Goal: Find specific page/section: Locate a particular part of the current website

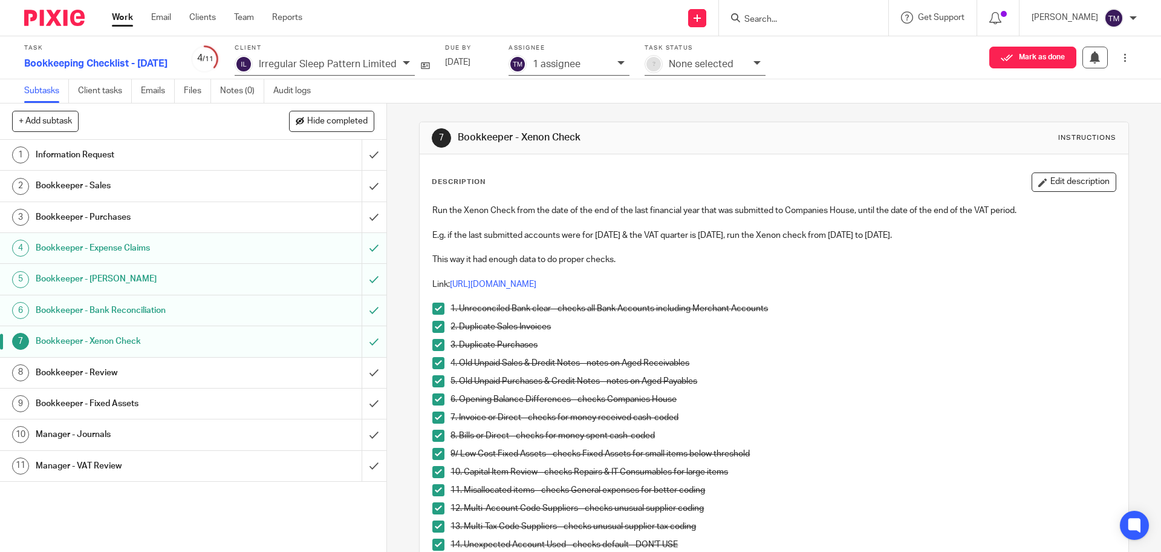
scroll to position [143, 0]
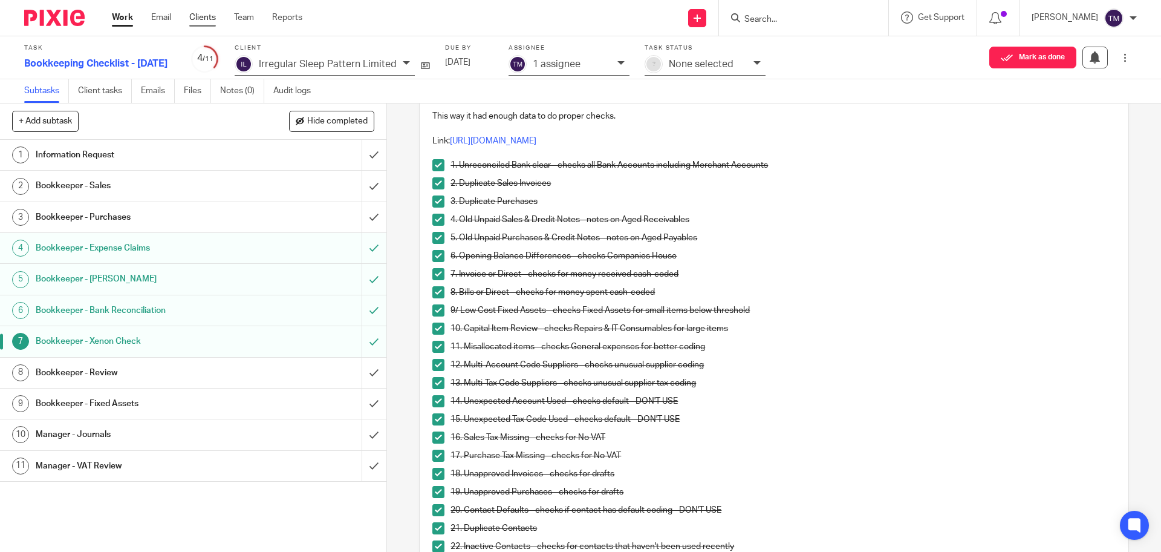
click at [198, 15] on link "Clients" at bounding box center [202, 17] width 27 height 12
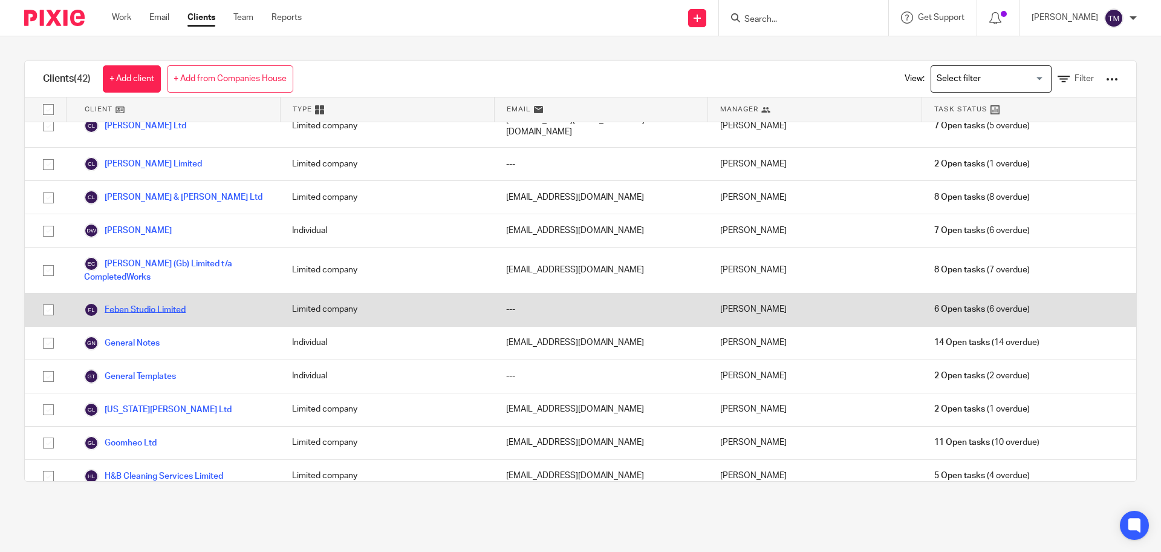
scroll to position [162, 0]
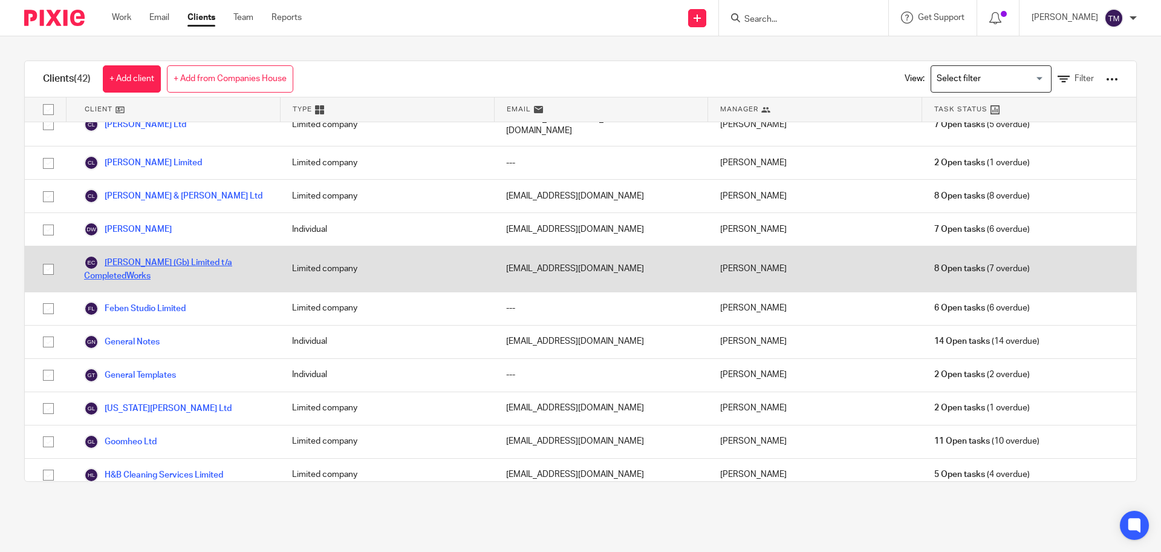
click at [173, 255] on link "[PERSON_NAME] (Gb) Limited t/a CompletedWorks" at bounding box center [176, 268] width 184 height 27
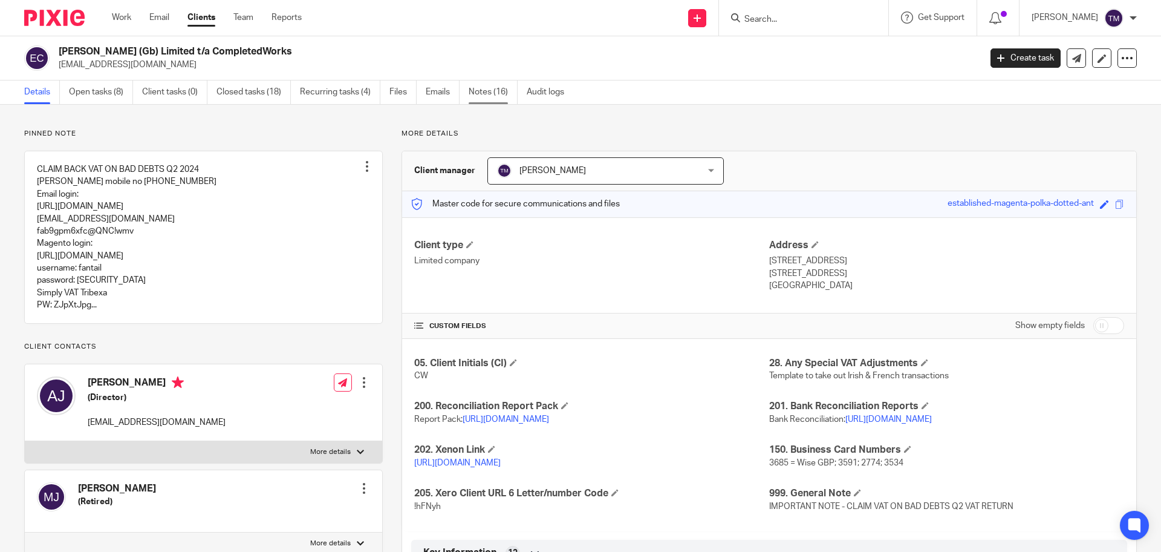
click at [497, 88] on link "Notes (16)" at bounding box center [493, 92] width 49 height 24
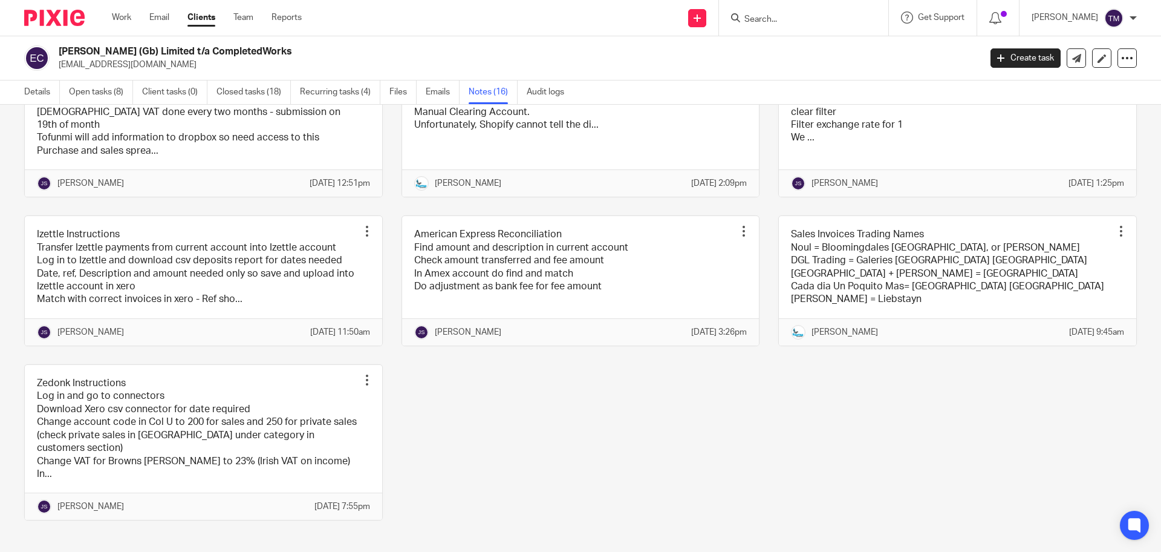
scroll to position [751, 0]
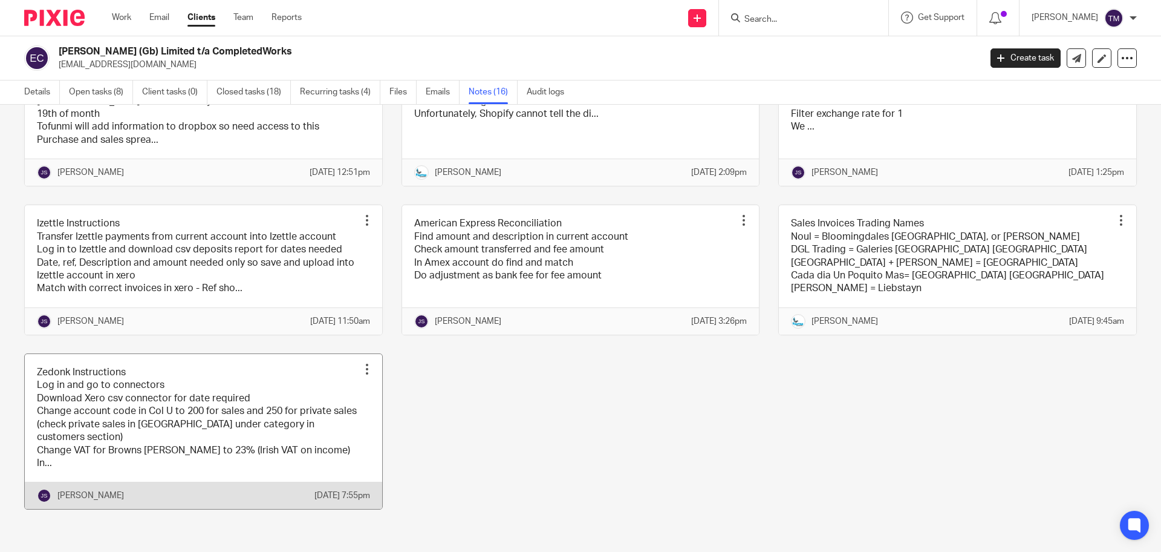
click at [192, 419] on link at bounding box center [203, 431] width 357 height 155
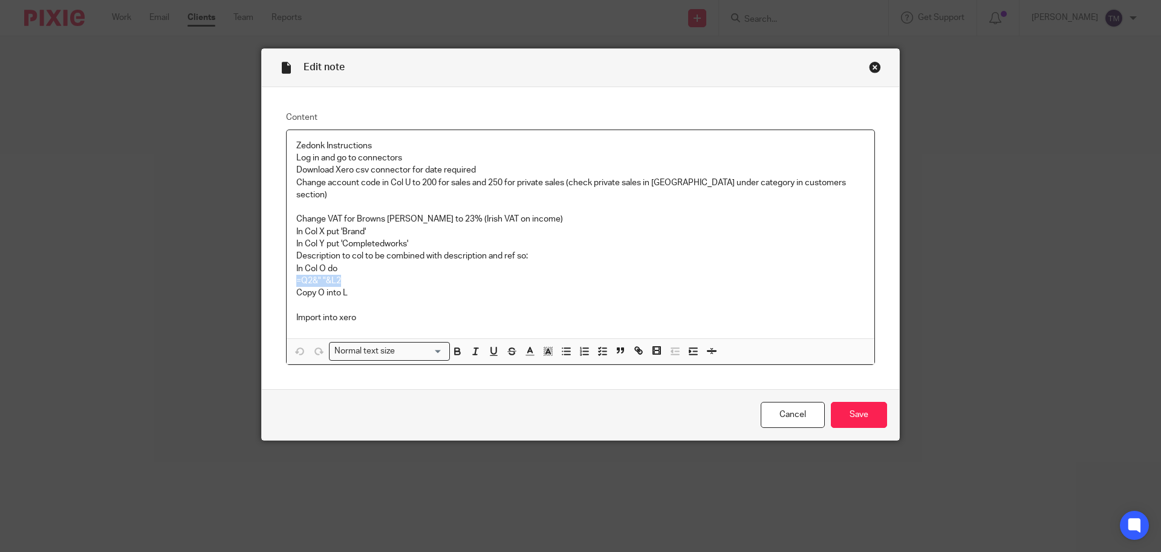
drag, startPoint x: 342, startPoint y: 266, endPoint x: 285, endPoint y: 268, distance: 57.5
click at [287, 268] on div "Zedonk Instructions Log in and go to connectors Download Xero csv connector for…" at bounding box center [581, 234] width 588 height 208
copy p "=Q2&" "&L2"
